Goal: Task Accomplishment & Management: Manage account settings

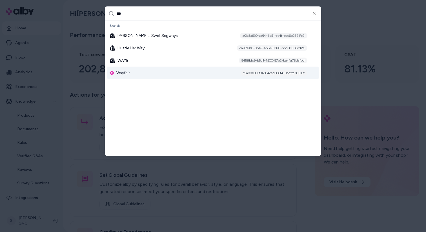
type input "***"
click at [145, 74] on div "Wayfair f3a00b90-f948-4ead-86f4-8cdffe78539f" at bounding box center [212, 73] width 211 height 12
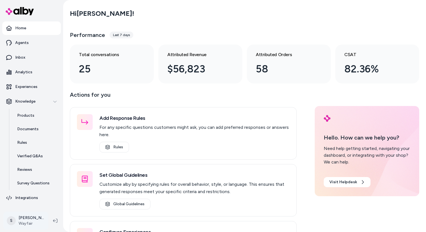
click at [31, 215] on html "Home Agents Inbox Analytics Experiences Knowledge Products Documents Rules Veri…" at bounding box center [213, 116] width 426 height 232
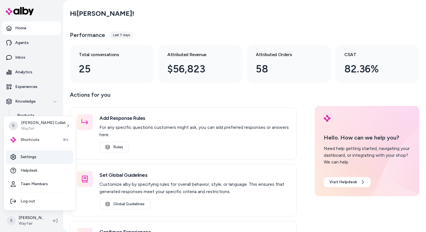
click at [34, 157] on link "Settings" at bounding box center [39, 157] width 67 height 14
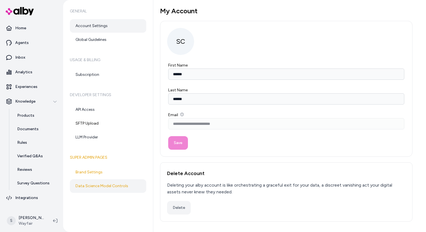
click at [91, 184] on link "Data Science Model Controls" at bounding box center [108, 186] width 76 height 14
click at [91, 187] on link "Data Science Model Controls" at bounding box center [108, 186] width 76 height 14
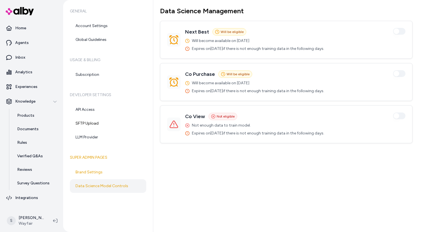
click at [234, 90] on span "Expires on [DATE] if there is not enough training data in the following days." at bounding box center [258, 91] width 133 height 6
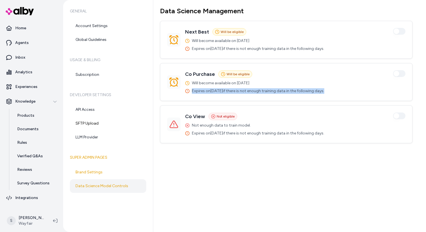
click at [234, 90] on span "Expires on [DATE] if there is not enough training data in the following days." at bounding box center [258, 91] width 133 height 6
copy span "Expires on [DATE] if there is not enough training data in the following days."
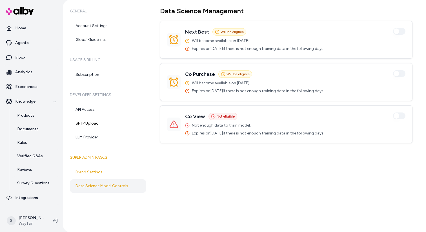
click at [239, 180] on div "Data Science Management Next Best Will be eligible Enabled Will become availabl…" at bounding box center [289, 116] width 273 height 232
drag, startPoint x: 192, startPoint y: 49, endPoint x: 339, endPoint y: 51, distance: 147.2
click at [339, 51] on div "Next Best Will be eligible Enabled Will become available on [DATE] Expires on […" at bounding box center [286, 40] width 239 height 24
copy span "Expires on [DATE] if there is not enough training data in the following days."
click at [199, 47] on span "Expires on [DATE] if there is not enough training data in the following days." at bounding box center [258, 49] width 133 height 6
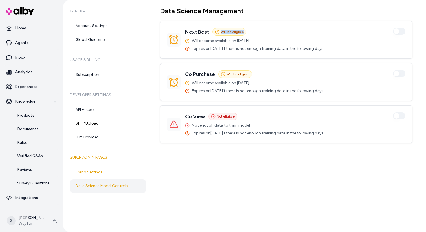
drag, startPoint x: 242, startPoint y: 32, endPoint x: 220, endPoint y: 33, distance: 22.0
click at [220, 33] on div "Will be eligible" at bounding box center [230, 31] width 34 height 7
copy span "Will be eligible"
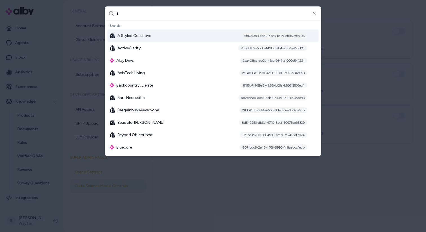
type input "**"
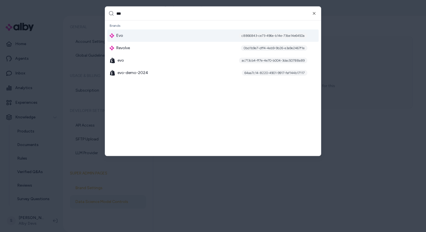
type input "***"
click at [202, 33] on div "Evo c8866843-ce73-496e-b14e-73be14e6450a" at bounding box center [212, 36] width 211 height 12
